Goal: Task Accomplishment & Management: Manage account settings

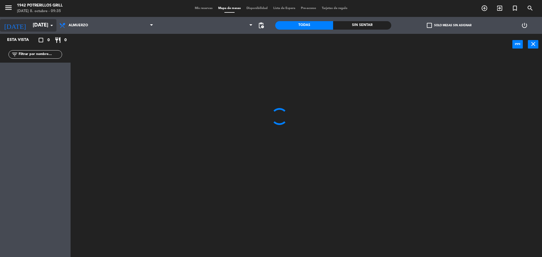
click at [34, 24] on input "[DATE]" at bounding box center [63, 25] width 66 height 11
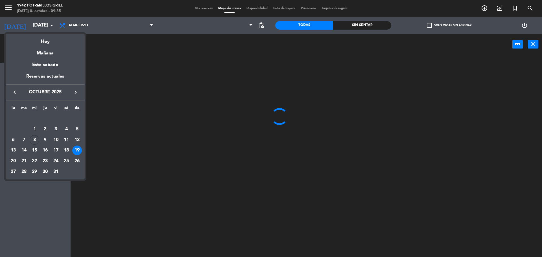
click at [6, 10] on div at bounding box center [271, 128] width 542 height 257
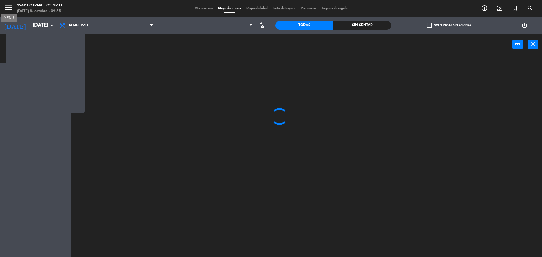
click at [6, 8] on icon "menu" at bounding box center [8, 7] width 8 height 8
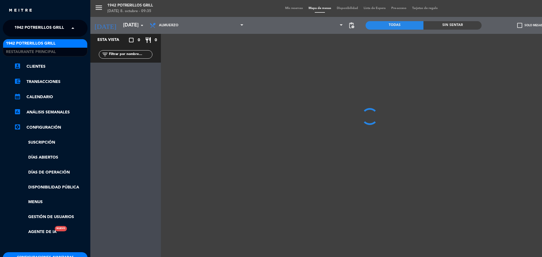
click at [67, 27] on div "× 1942 Potrerillos Grill" at bounding box center [40, 28] width 57 height 12
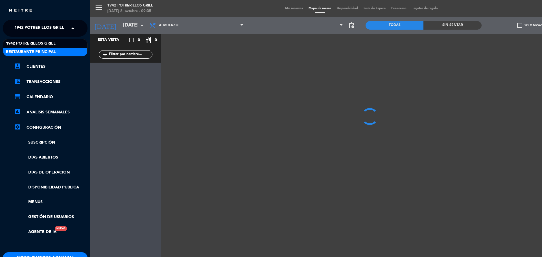
click at [49, 51] on span "Restaurante Principal" at bounding box center [31, 52] width 50 height 6
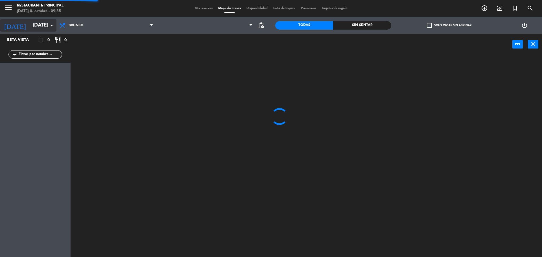
click at [49, 24] on icon "arrow_drop_down" at bounding box center [51, 25] width 7 height 7
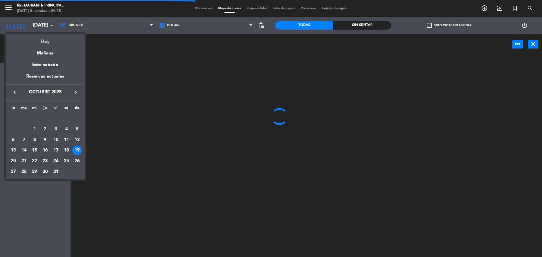
click at [44, 42] on div "Hoy" at bounding box center [45, 40] width 79 height 12
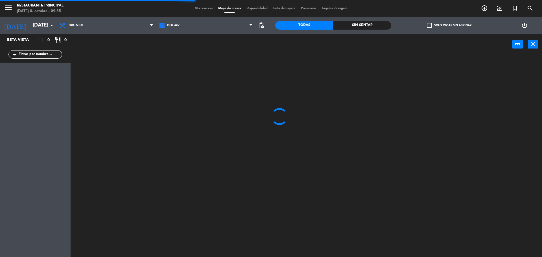
type input "[DATE]"
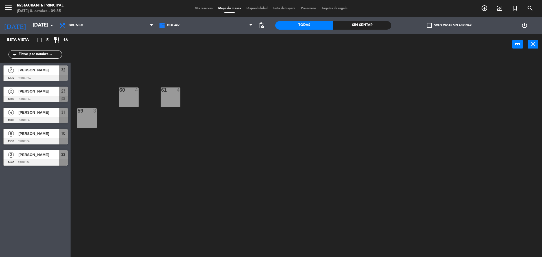
click at [199, 9] on span "Mis reservas" at bounding box center [203, 8] width 23 height 3
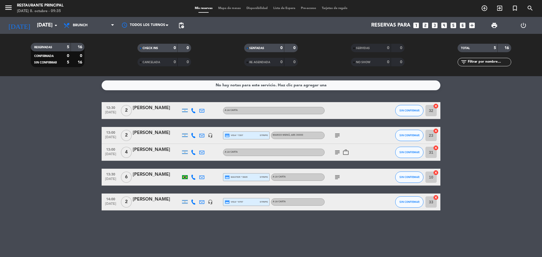
click at [338, 134] on icon "subject" at bounding box center [337, 135] width 7 height 7
drag, startPoint x: 378, startPoint y: 247, endPoint x: 378, endPoint y: 232, distance: 14.4
click at [378, 239] on div "No hay notas para este servicio. Haz clic para agregar una 12:30 [DATE] 2 [PERS…" at bounding box center [271, 166] width 542 height 181
click at [337, 153] on icon "subject" at bounding box center [337, 152] width 7 height 7
click at [349, 154] on icon "work_outline" at bounding box center [346, 152] width 7 height 7
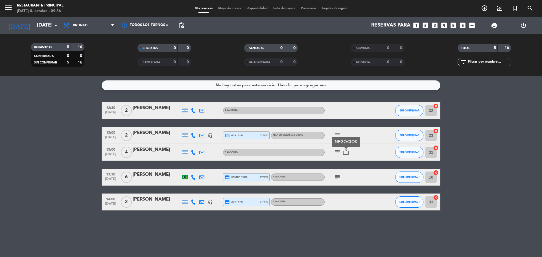
click at [338, 152] on icon "subject" at bounding box center [337, 152] width 7 height 7
click at [218, 239] on div "No hay notas para este servicio. Haz clic para agregar una 12:30 [DATE] 2 [PERS…" at bounding box center [271, 166] width 542 height 181
click at [336, 178] on icon "subject" at bounding box center [337, 177] width 7 height 7
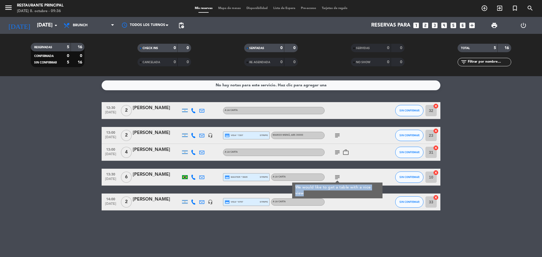
drag, startPoint x: 296, startPoint y: 188, endPoint x: 331, endPoint y: 193, distance: 36.0
click at [331, 193] on div "We would like to get a table with a nice view" at bounding box center [337, 191] width 84 height 12
click at [285, 239] on div "No hay notas para este servicio. Haz clic para agregar una 12:30 [DATE] 2 [PERS…" at bounding box center [271, 166] width 542 height 181
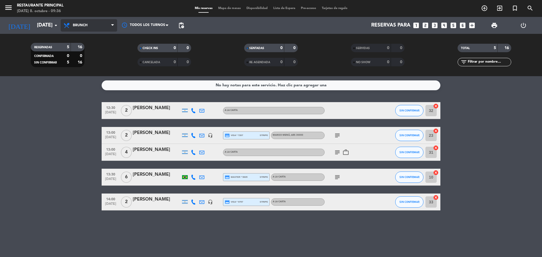
click at [100, 21] on span "Brunch" at bounding box center [89, 25] width 56 height 12
click at [94, 38] on div "menu Restaurante Principal [DATE] 8. octubre - 09:36 Mis reservas Mapa de mesas…" at bounding box center [271, 38] width 542 height 76
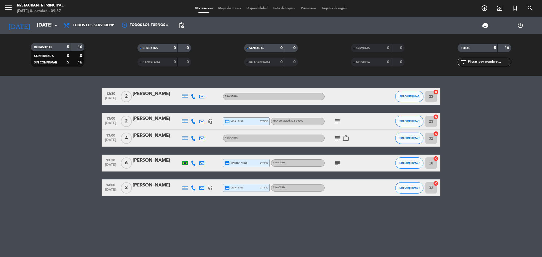
click at [260, 228] on div "12:30 [DATE] 2 [PERSON_NAME] A LA CARTA SIN CONFIRMAR 32 cancel 13:00 [DATE] 2 …" at bounding box center [271, 166] width 542 height 181
click at [373, 234] on div "12:30 [DATE] 2 [PERSON_NAME] A LA CARTA SIN CONFIRMAR 32 cancel 13:00 [DATE] 2 …" at bounding box center [271, 166] width 542 height 181
click at [7, 5] on icon "menu" at bounding box center [8, 7] width 8 height 8
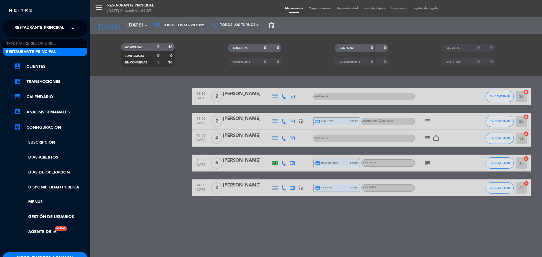
click at [47, 27] on span "Restaurante Principal" at bounding box center [39, 28] width 50 height 12
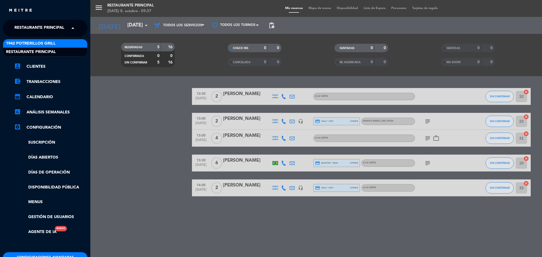
click at [49, 45] on span "1942 Potrerillos Grill" at bounding box center [31, 43] width 50 height 6
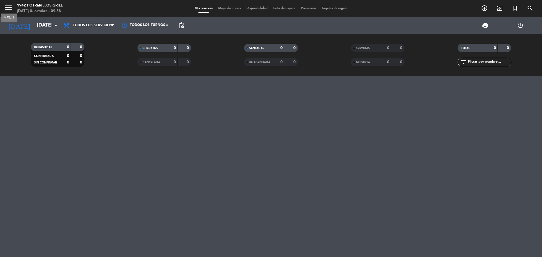
click at [10, 6] on icon "menu" at bounding box center [8, 7] width 8 height 8
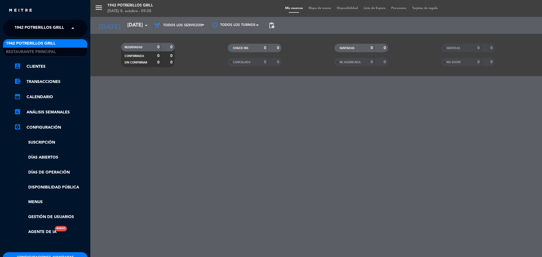
click at [49, 25] on span "1942 Potrerillos Grill" at bounding box center [39, 28] width 50 height 12
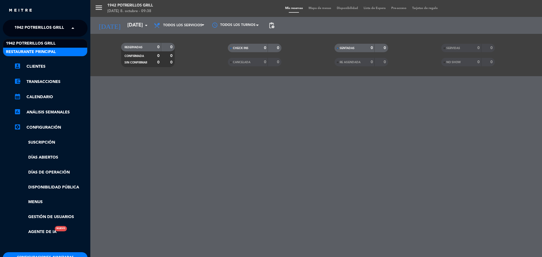
click at [52, 48] on div "Restaurante Principal" at bounding box center [45, 52] width 84 height 8
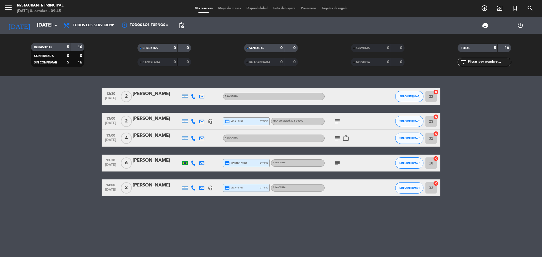
click at [186, 95] on div at bounding box center [185, 97] width 6 height 4
click at [194, 95] on icon at bounding box center [193, 96] width 5 height 5
click at [200, 96] on icon at bounding box center [201, 96] width 5 height 5
click at [336, 121] on icon "subject" at bounding box center [337, 121] width 7 height 7
click at [59, 149] on bookings-row "12:30 [DATE] 2 [PERSON_NAME] A LA CARTA SIN CONFIRMAR 32 cancel 13:00 [DATE] 2 …" at bounding box center [271, 142] width 542 height 108
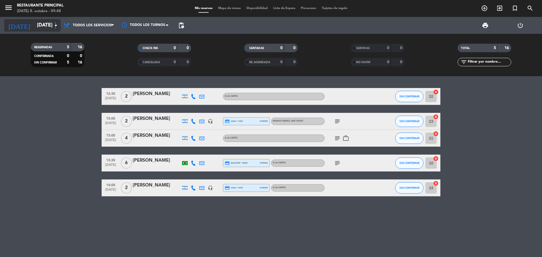
click at [56, 23] on icon "arrow_drop_down" at bounding box center [56, 25] width 7 height 7
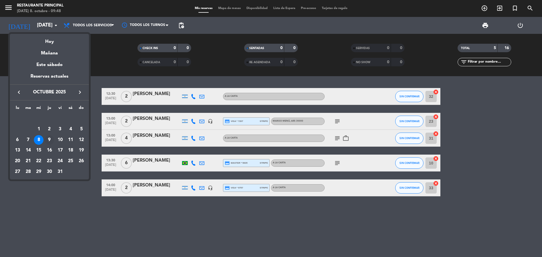
click at [49, 142] on div "9" at bounding box center [50, 140] width 10 height 10
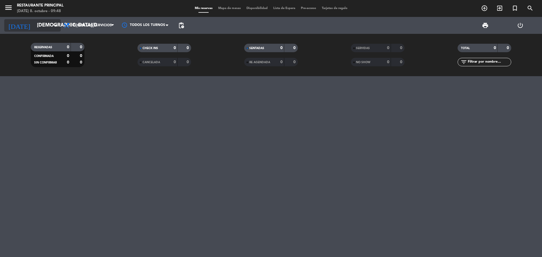
click at [51, 27] on input "[DEMOGRAPHIC_DATA][DATE]" at bounding box center [67, 25] width 66 height 11
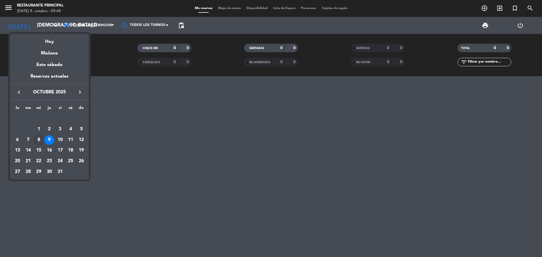
click at [40, 141] on div "8" at bounding box center [39, 140] width 10 height 10
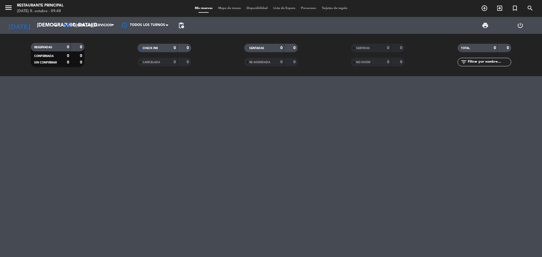
type input "[DATE]"
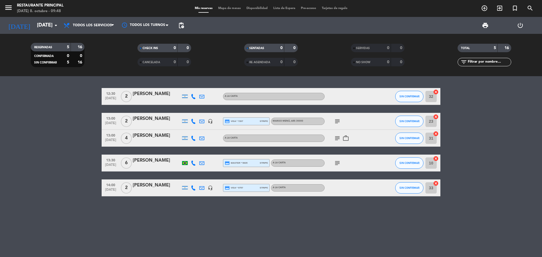
click at [90, 125] on bookings-row "12:30 [DATE] 2 [PERSON_NAME] A LA CARTA SIN CONFIRMAR 32 cancel 13:00 [DATE] 2 …" at bounding box center [271, 142] width 542 height 108
click at [341, 118] on div "subject" at bounding box center [350, 121] width 51 height 17
click at [337, 123] on icon "subject" at bounding box center [337, 121] width 7 height 7
click at [337, 138] on icon "subject" at bounding box center [337, 138] width 7 height 7
click at [338, 163] on icon "subject" at bounding box center [337, 163] width 7 height 7
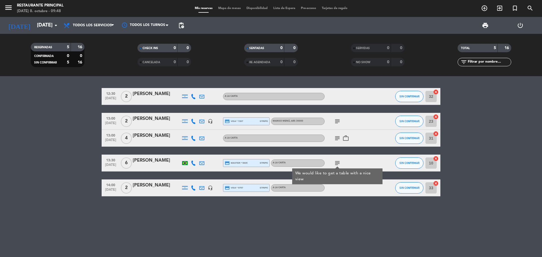
click at [346, 137] on icon "work_outline" at bounding box center [346, 138] width 7 height 7
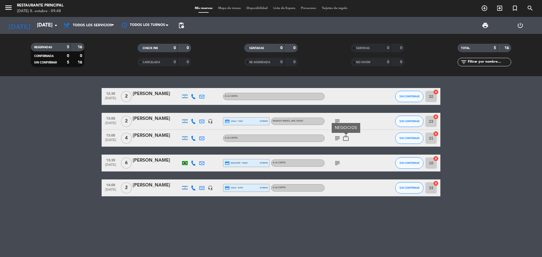
click at [0, 136] on bookings-row "12:30 [DATE] 2 [PERSON_NAME] A LA CARTA SIN CONFIRMAR 32 cancel 13:00 [DATE] 2 …" at bounding box center [271, 142] width 542 height 108
